Goal: Task Accomplishment & Management: Manage account settings

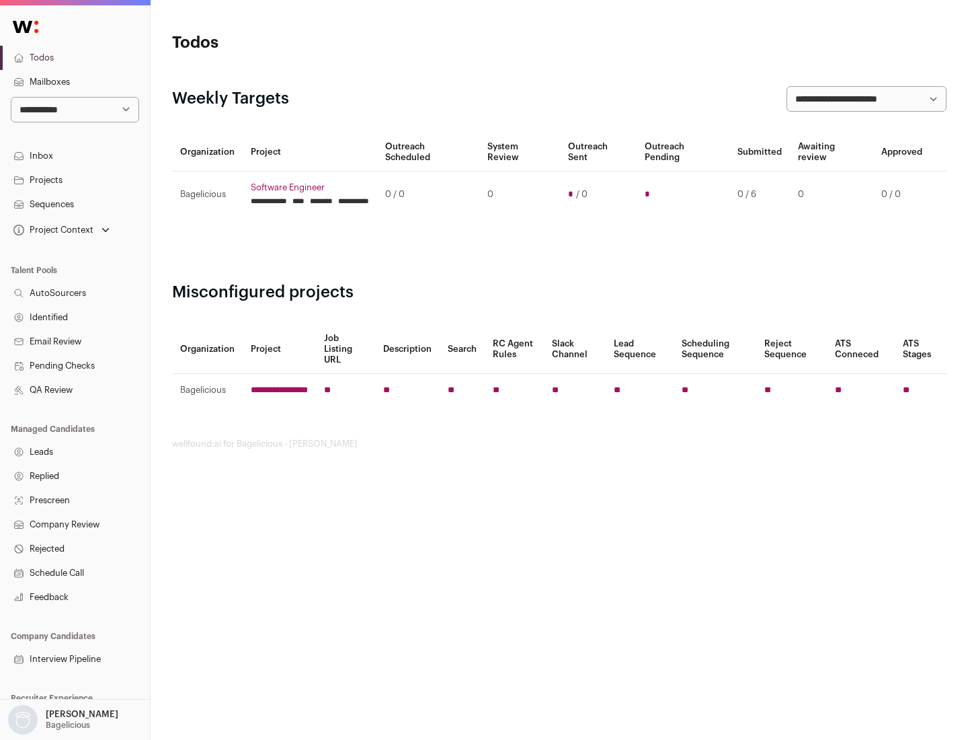
click at [75, 180] on link "Projects" at bounding box center [75, 180] width 150 height 24
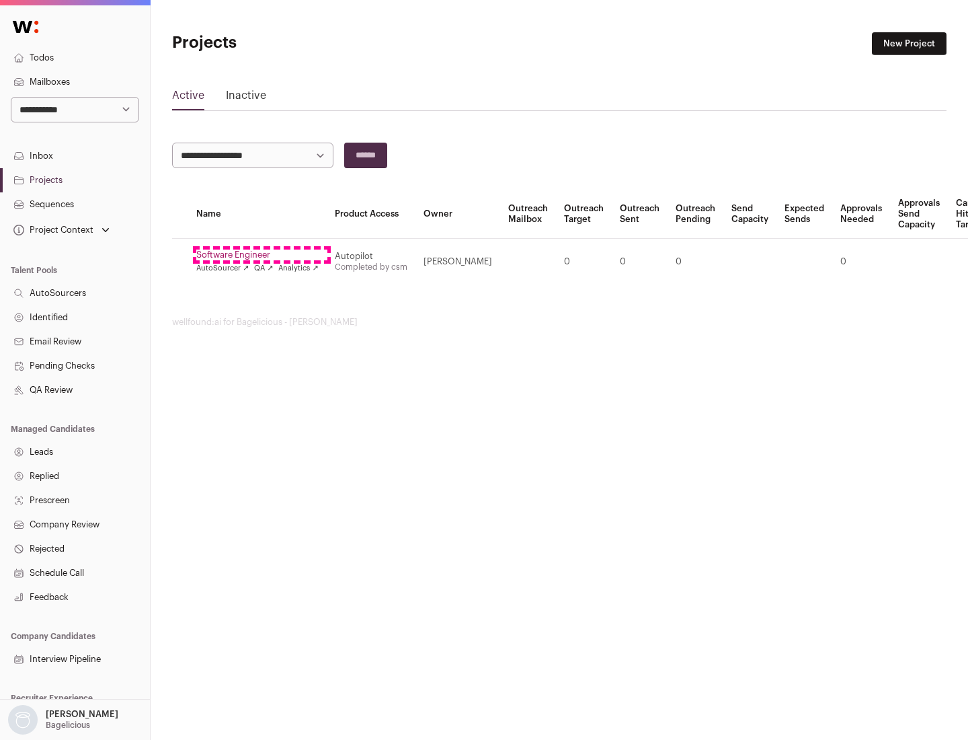
click at [262, 255] on link "Software Engineer" at bounding box center [257, 254] width 122 height 11
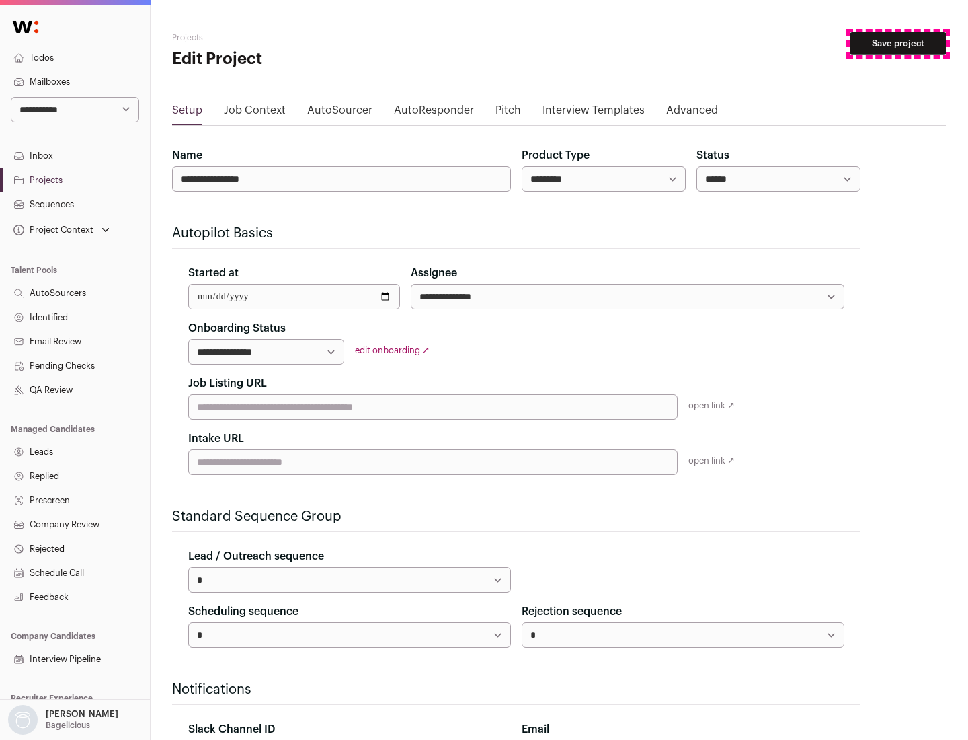
click at [898, 44] on button "Save project" at bounding box center [898, 43] width 97 height 23
